Goal: Transaction & Acquisition: Purchase product/service

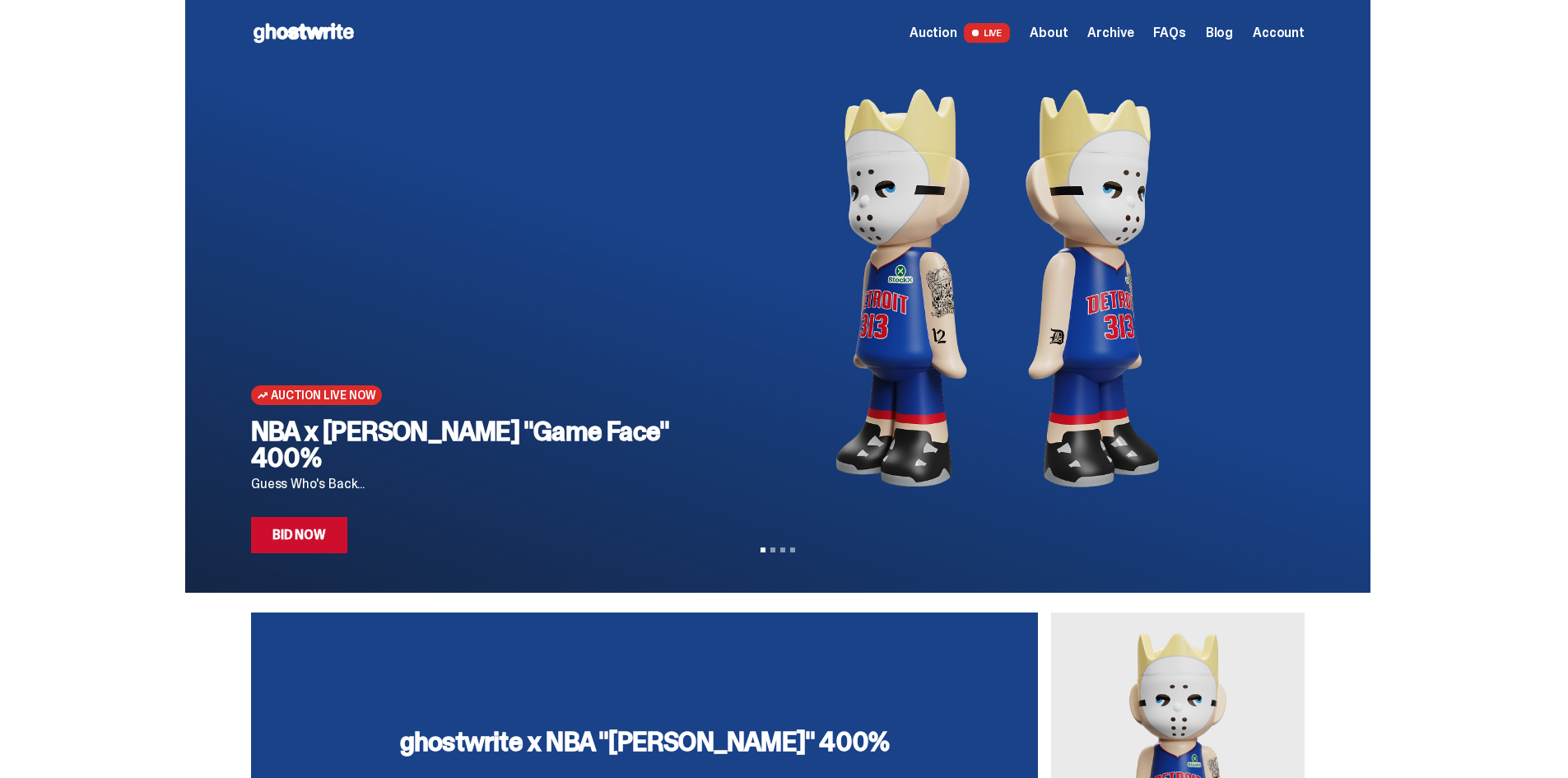
click at [1285, 39] on span "Account" at bounding box center [1279, 33] width 52 height 13
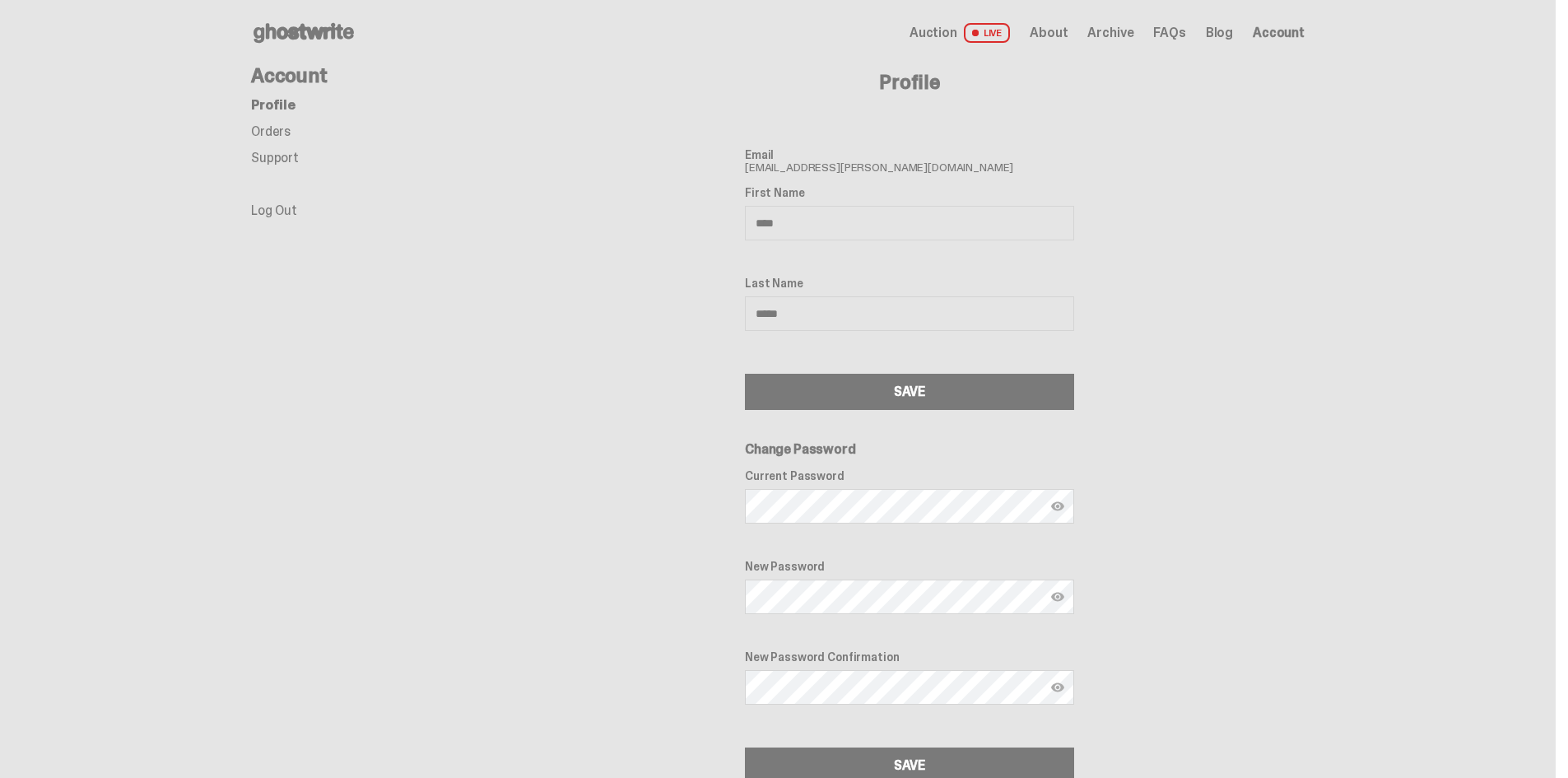
click at [296, 124] on ul "Profile Orders Support Log Out" at bounding box center [383, 158] width 264 height 118
click at [272, 134] on link "Orders" at bounding box center [270, 131] width 39 height 18
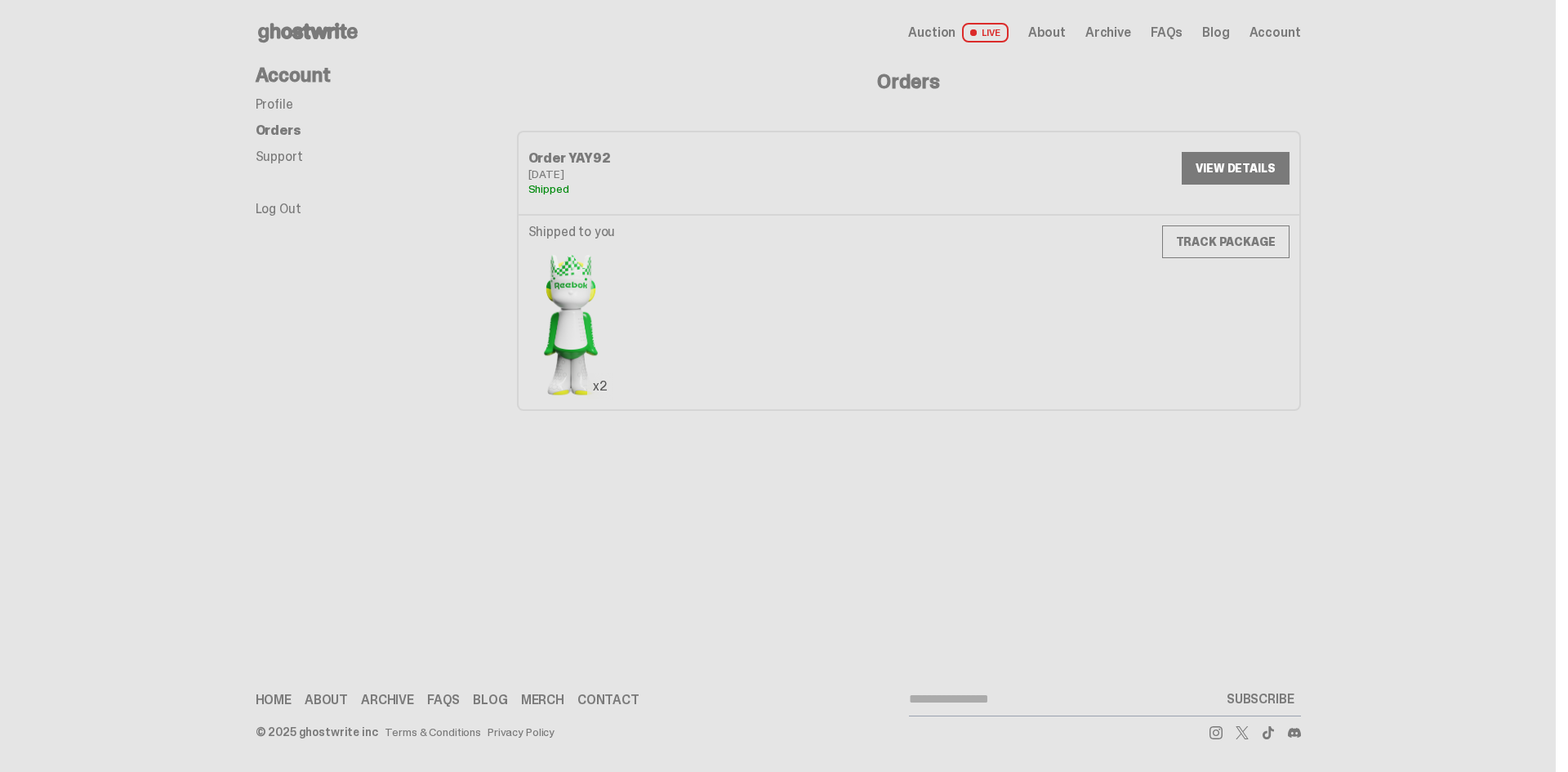
click at [275, 159] on link "Support" at bounding box center [279, 156] width 47 height 18
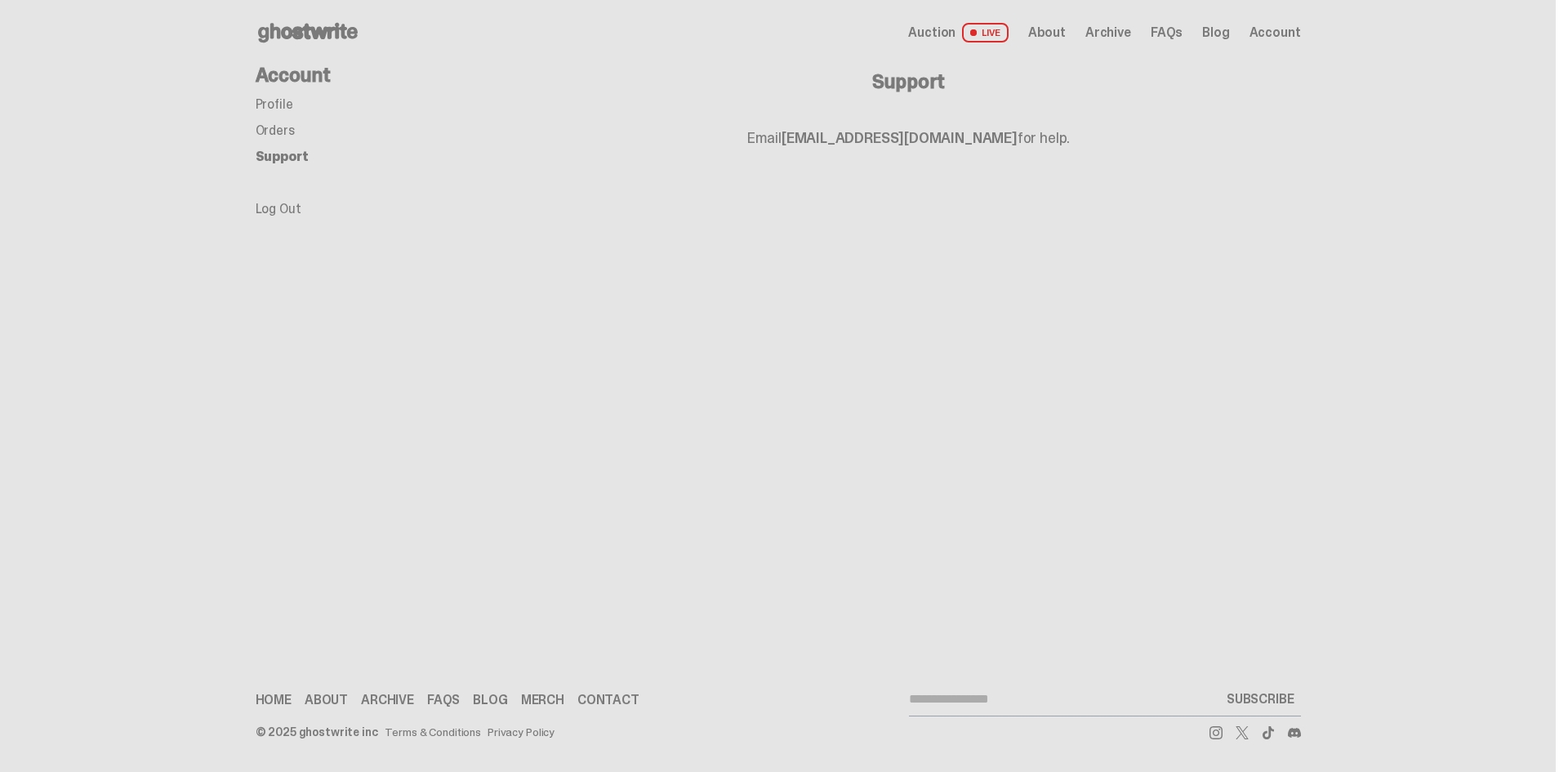
click at [296, 48] on div "Open main menu Home Auction LIVE About Archive FAQs Blog Account" at bounding box center [778, 33] width 1045 height 65
click at [304, 30] on use at bounding box center [308, 33] width 100 height 20
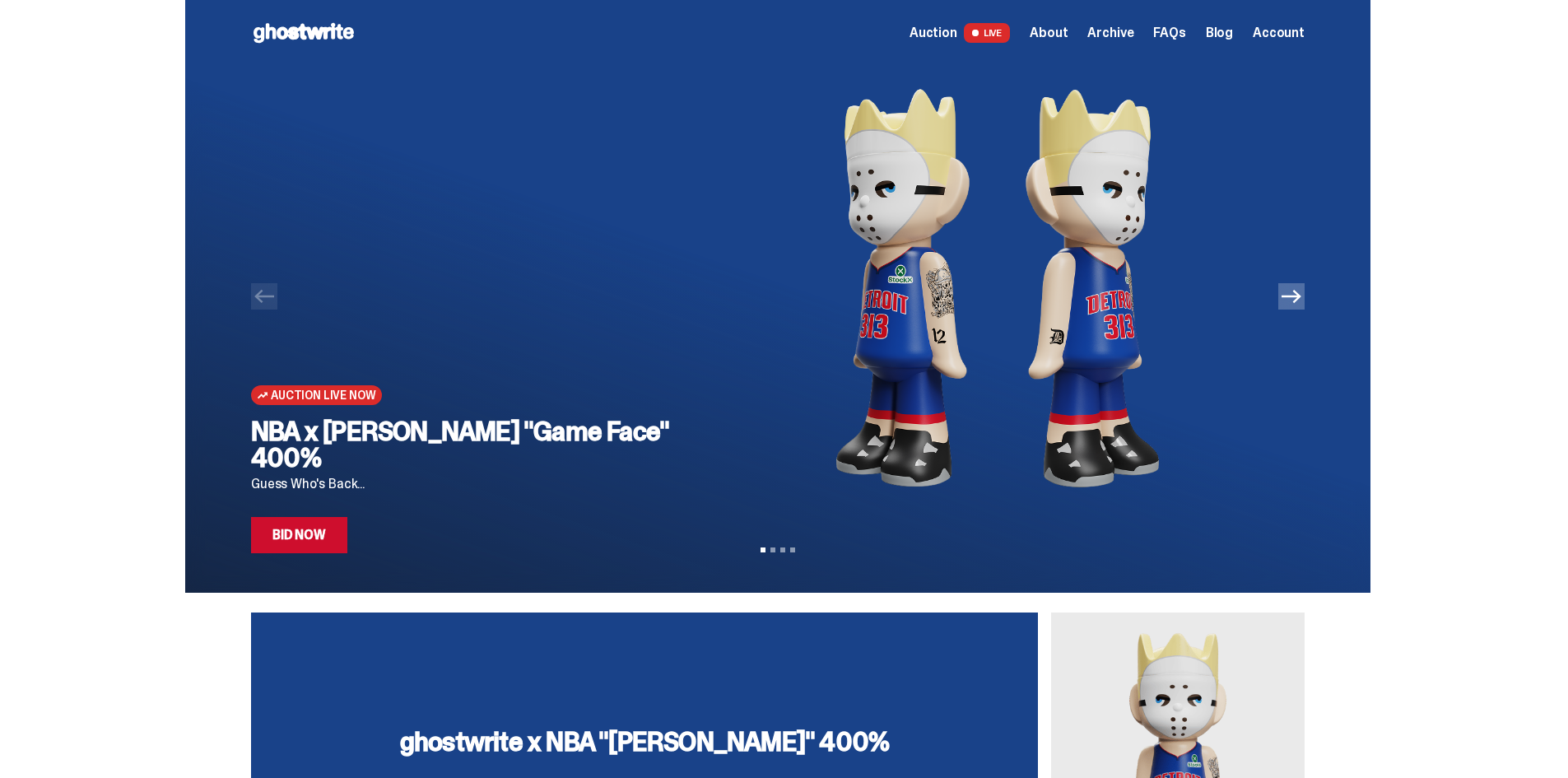
click at [336, 547] on link "Bid Now" at bounding box center [299, 534] width 97 height 36
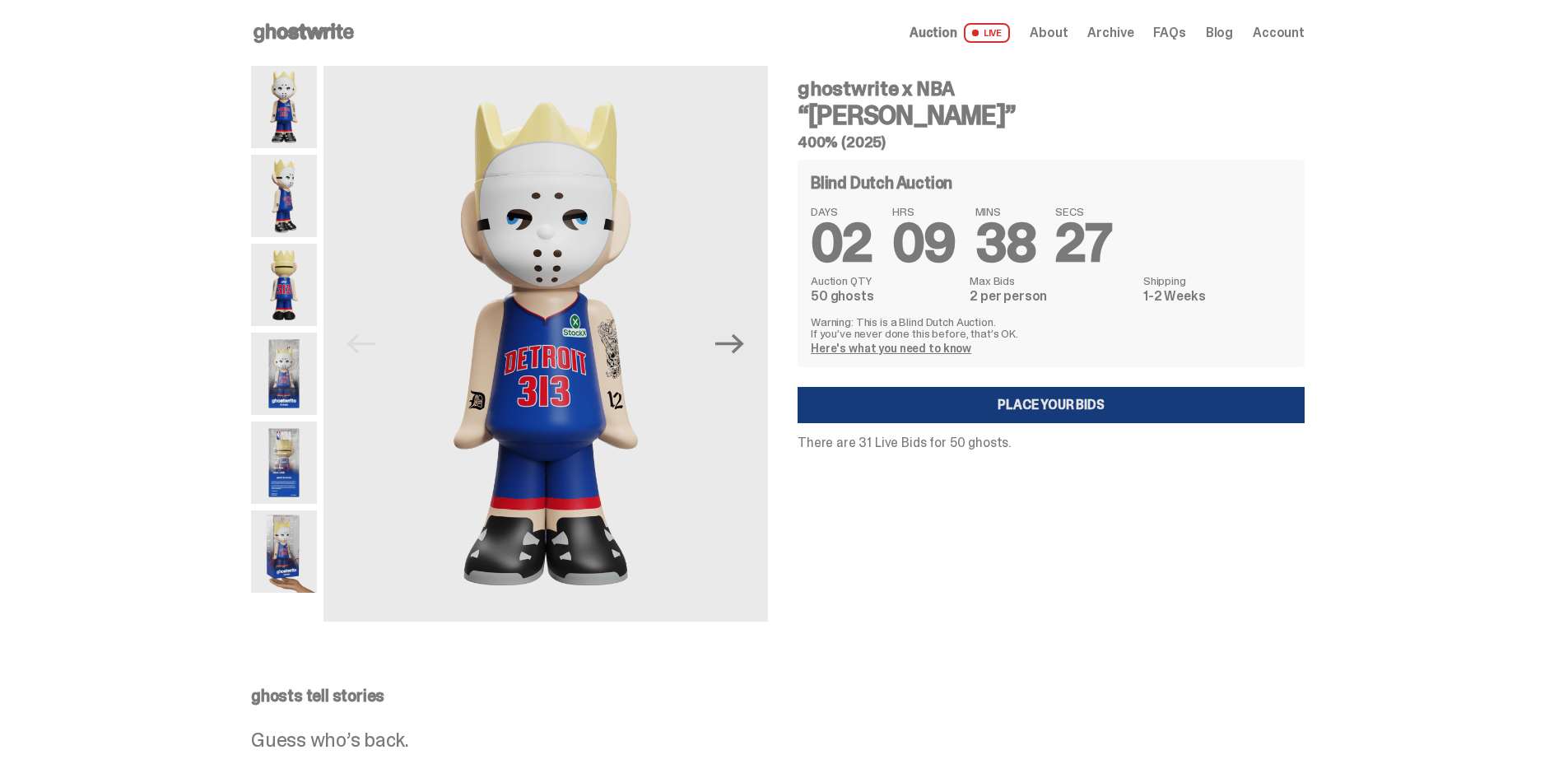
click at [1066, 408] on link "Place your Bids" at bounding box center [1051, 405] width 507 height 36
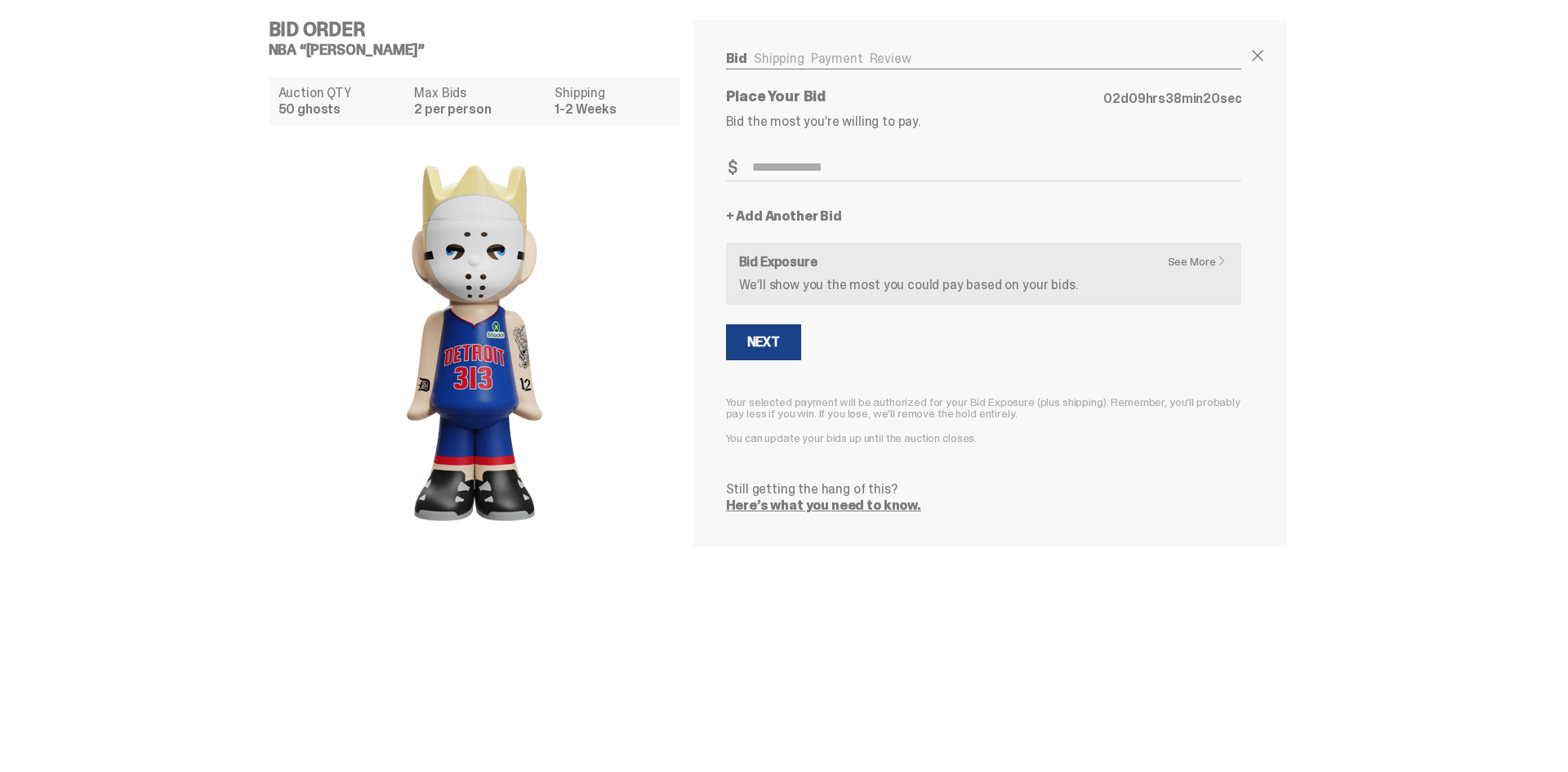
click at [783, 56] on ul "Bid Shipping Payment Review" at bounding box center [983, 61] width 516 height 17
click at [816, 165] on input "Bid Amount" at bounding box center [983, 168] width 516 height 27
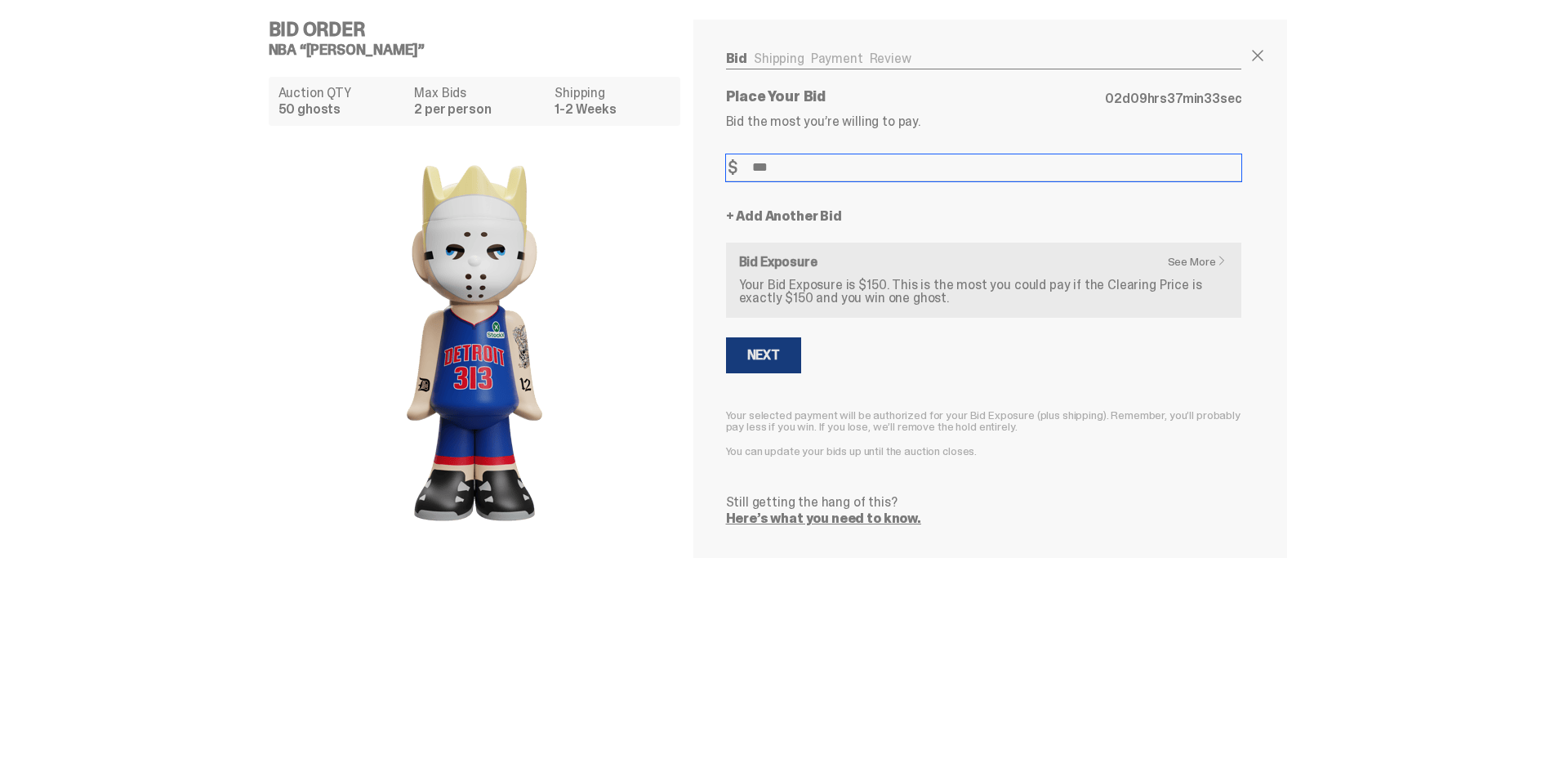
type input "***"
click at [771, 357] on div "Next" at bounding box center [763, 355] width 32 height 13
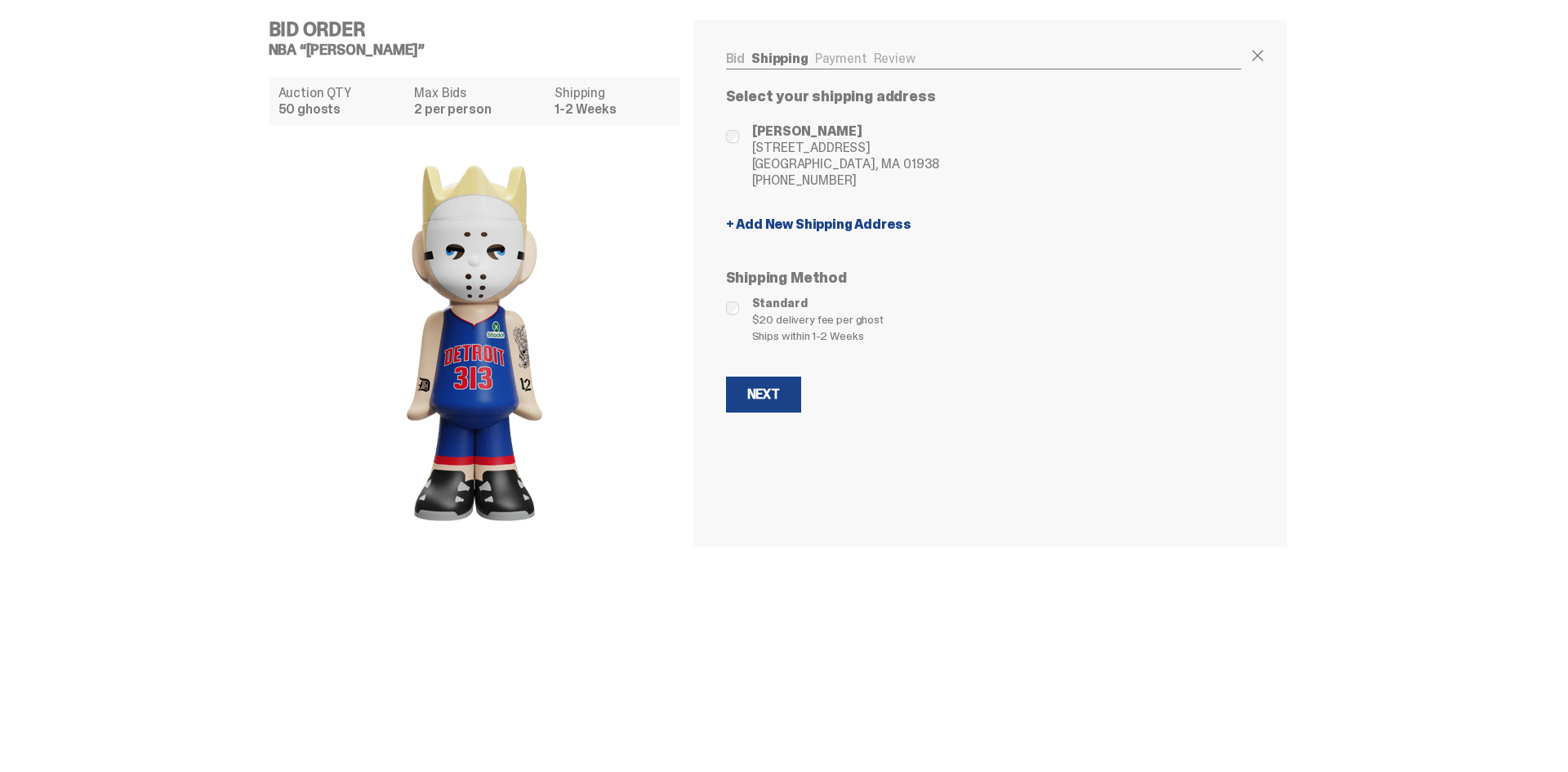
click at [826, 59] on link "Payment" at bounding box center [841, 58] width 52 height 18
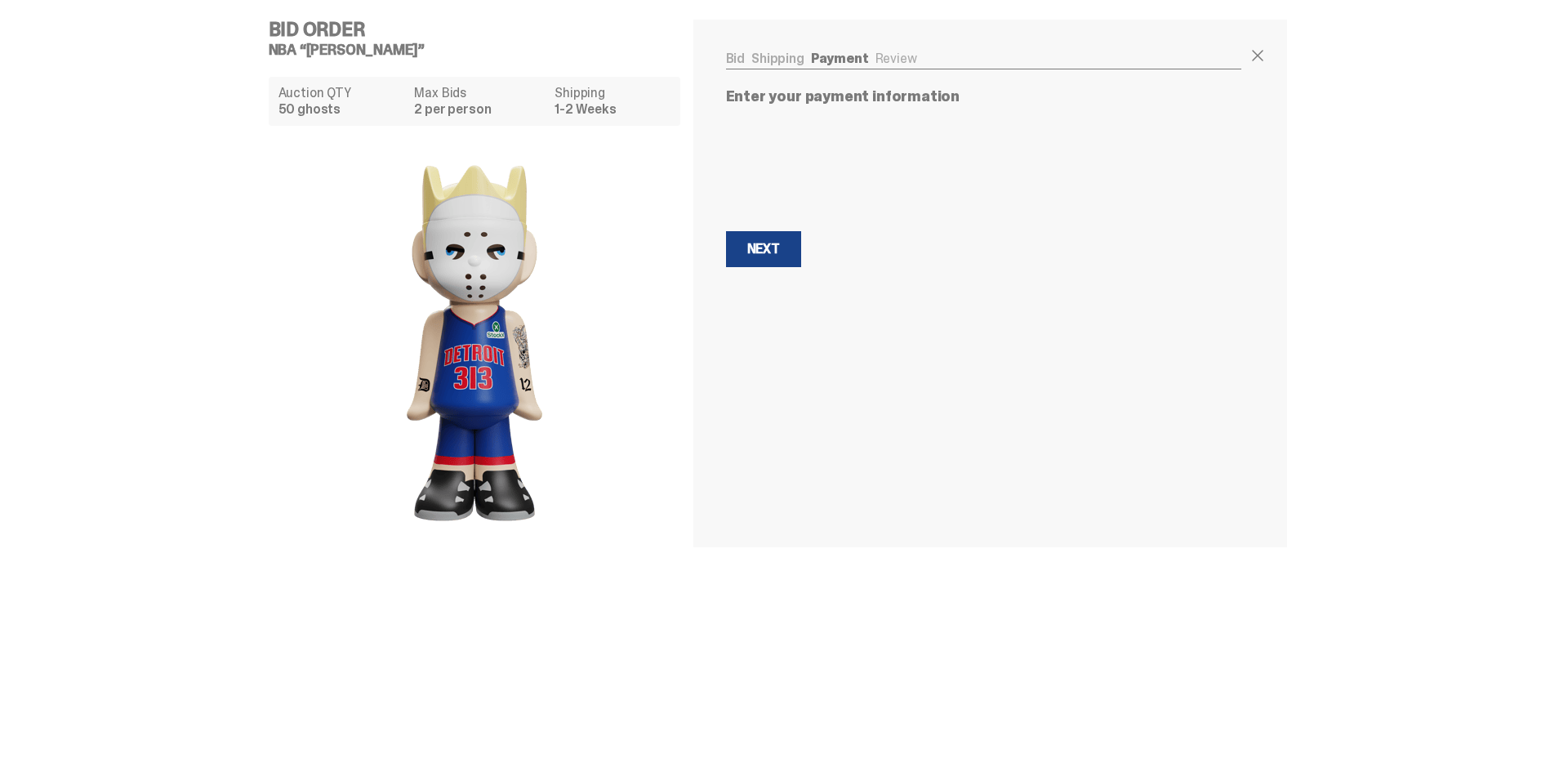
click at [734, 52] on link "Bid" at bounding box center [736, 58] width 20 height 18
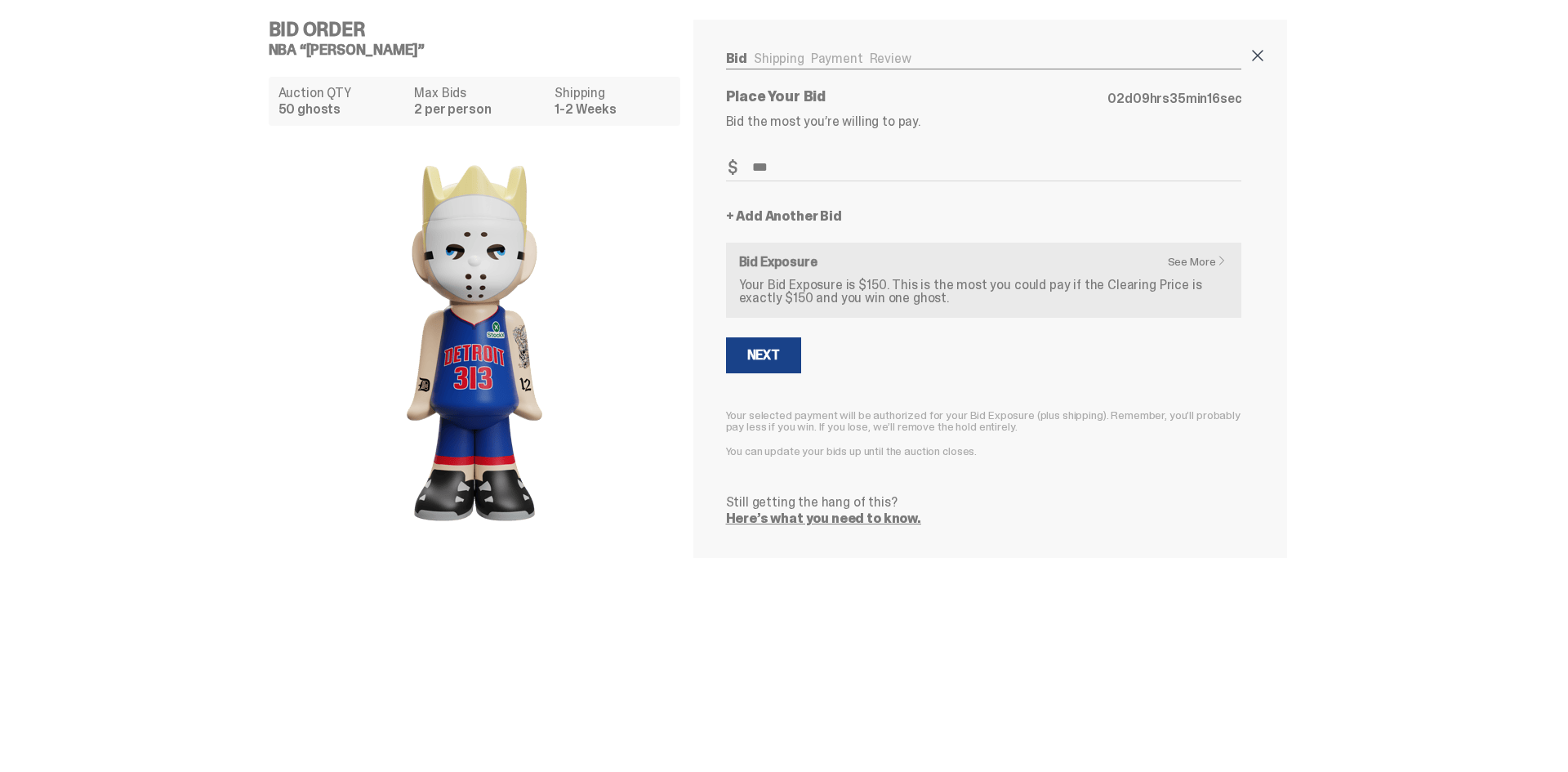
click at [1260, 55] on span at bounding box center [1257, 56] width 20 height 20
